Goal: Participate in discussion

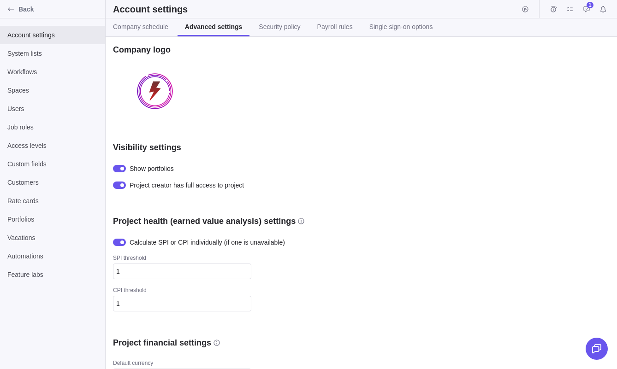
click at [31, 7] on span "Back" at bounding box center [59, 9] width 83 height 9
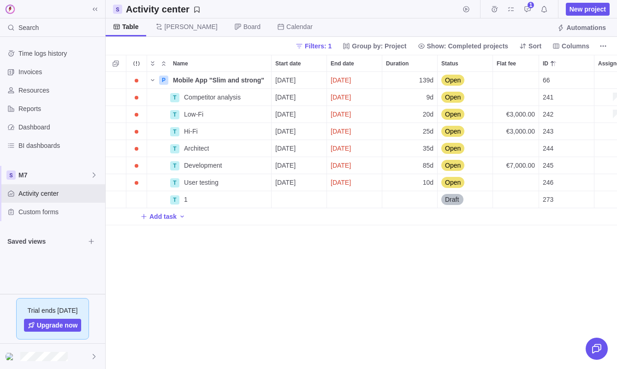
scroll to position [297, 511]
click at [234, 95] on span "Details" at bounding box center [241, 97] width 21 height 9
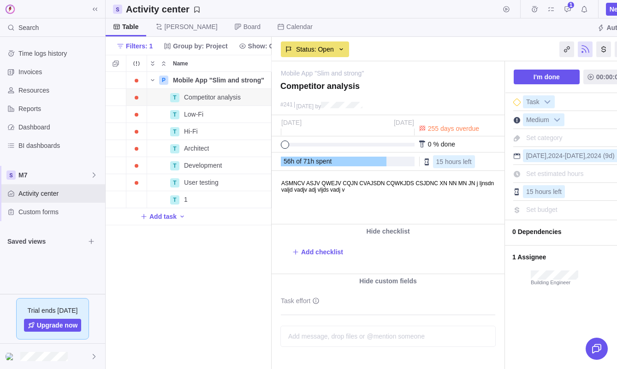
scroll to position [41, 0]
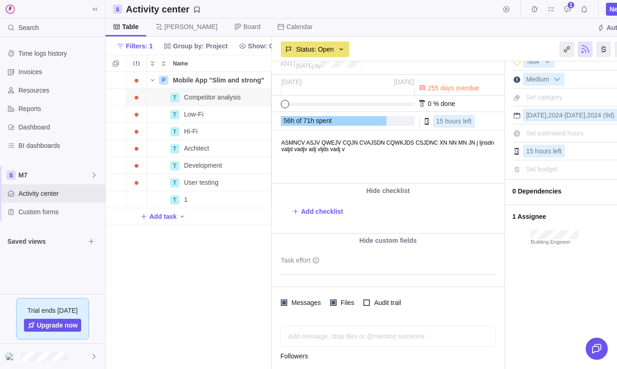
click at [360, 339] on div "Add message, drop files or @mention someone AI" at bounding box center [387, 336] width 215 height 21
click at [487, 337] on icon "Post" at bounding box center [484, 336] width 7 height 7
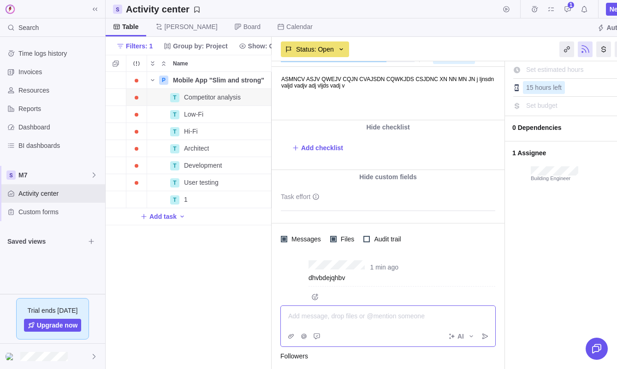
scroll to position [107, 0]
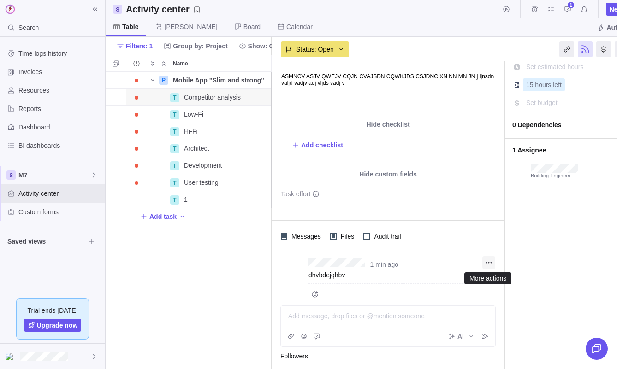
click at [487, 261] on icon "More actions" at bounding box center [488, 262] width 7 height 7
click at [541, 310] on div "Mobile App "Slim and strong" — change Competitor analysis #241 [DATE] by Activi…" at bounding box center [463, 215] width 385 height 308
